Goal: Information Seeking & Learning: Understand process/instructions

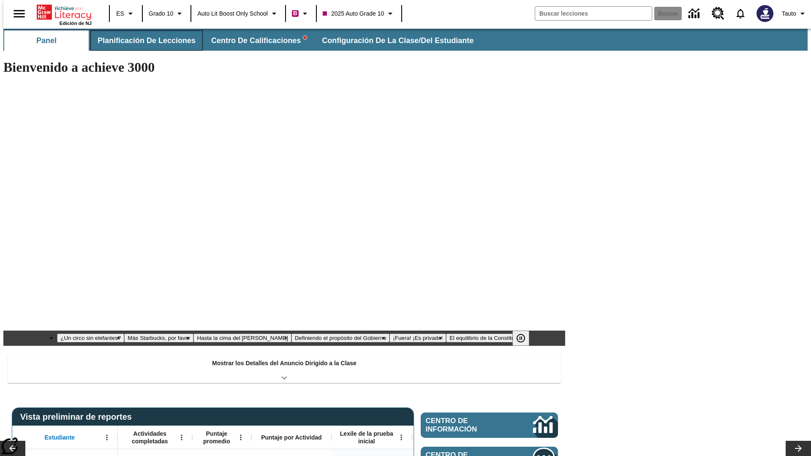
click at [142, 41] on span "Planificación de lecciones" at bounding box center [147, 41] width 98 height 10
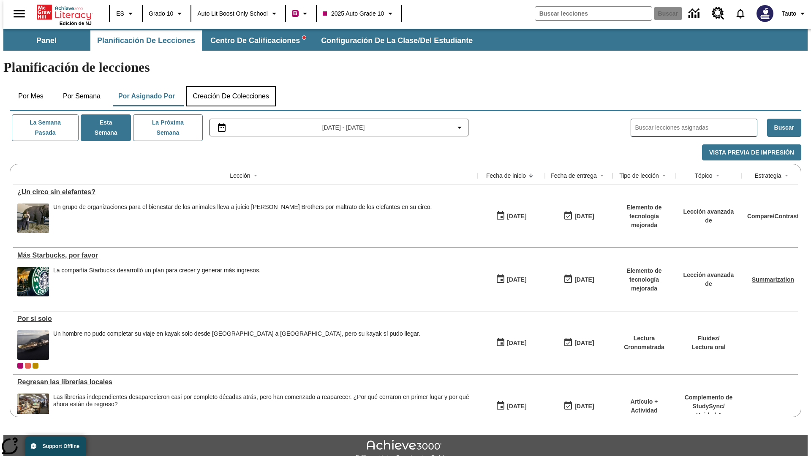
click at [231, 86] on button "Creación de colecciones" at bounding box center [231, 96] width 90 height 20
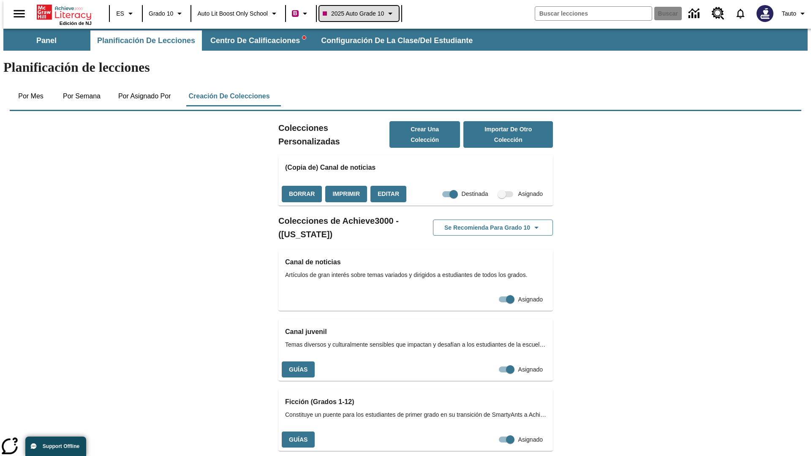
click at [362, 14] on span "2025 Auto Grade 10" at bounding box center [353, 13] width 61 height 9
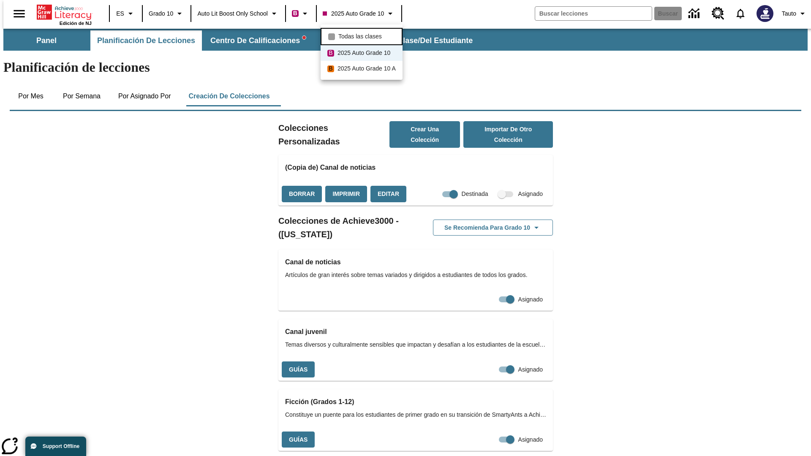
click at [363, 35] on span "Todas las clases" at bounding box center [360, 36] width 44 height 9
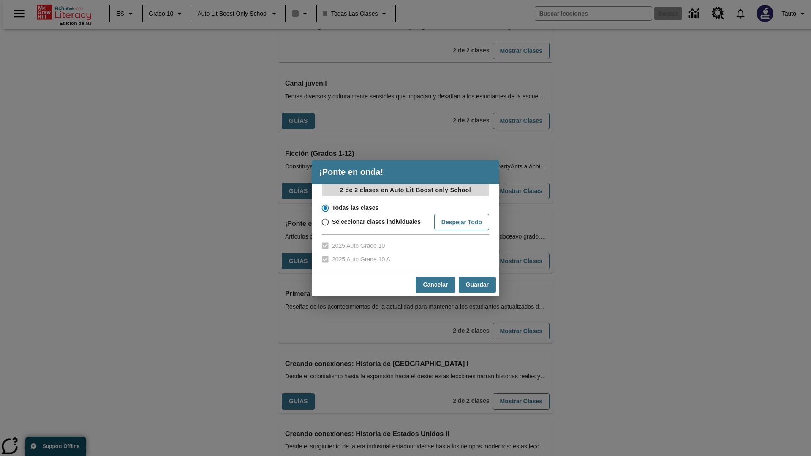
click at [325, 208] on input "Todas las clases" at bounding box center [324, 208] width 15 height 12
click at [435, 285] on button "Cancelar" at bounding box center [435, 285] width 39 height 16
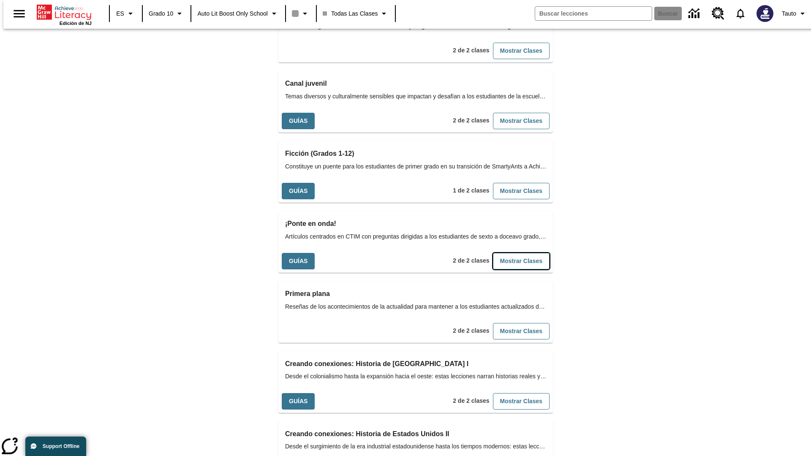
click at [507, 253] on button "Mostrar Clases" at bounding box center [521, 261] width 57 height 16
